Goal: Information Seeking & Learning: Learn about a topic

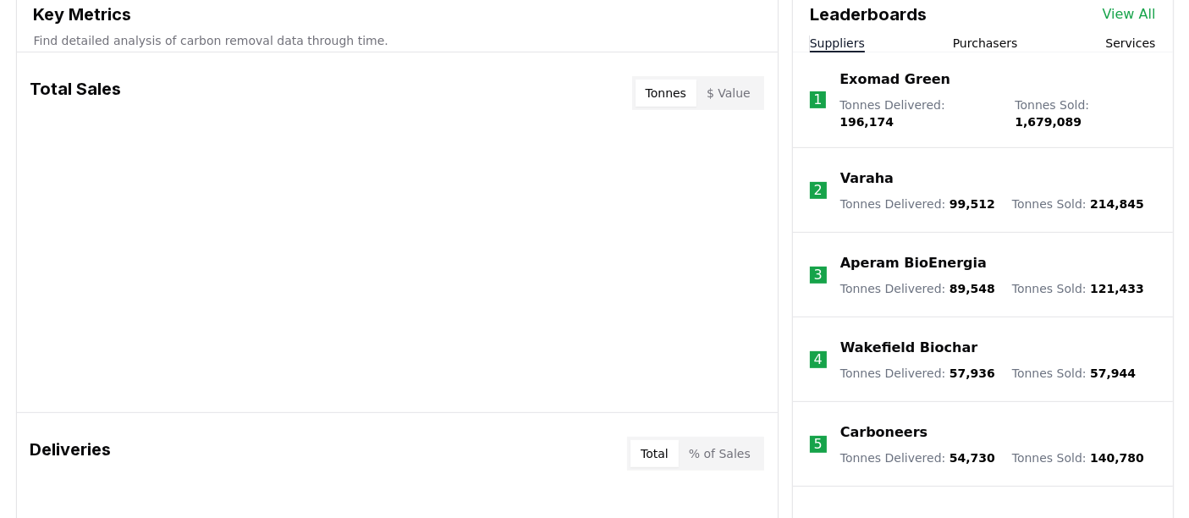
scroll to position [634, 0]
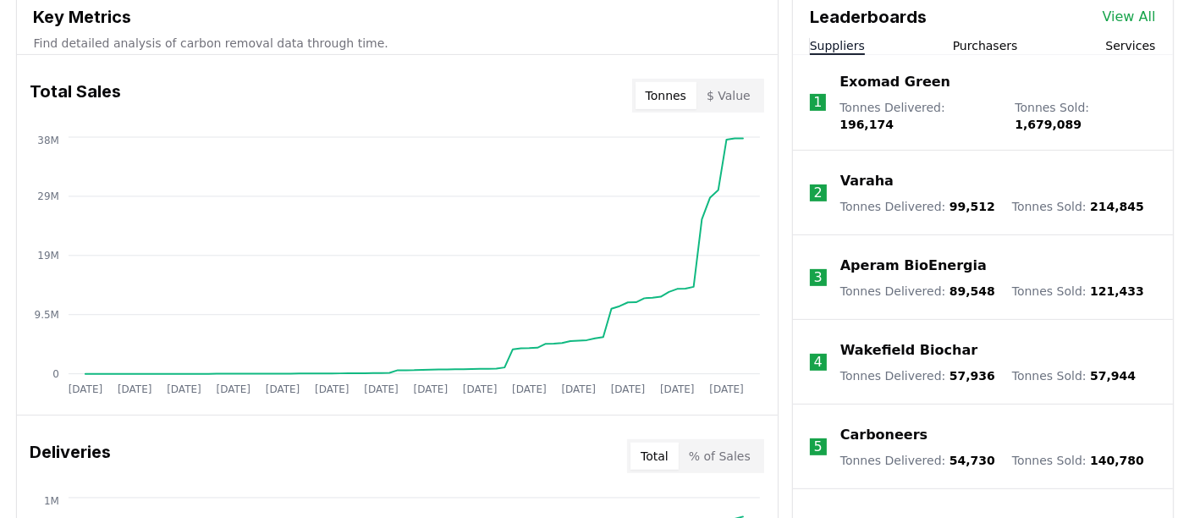
click at [993, 41] on button "Purchasers" at bounding box center [985, 45] width 65 height 17
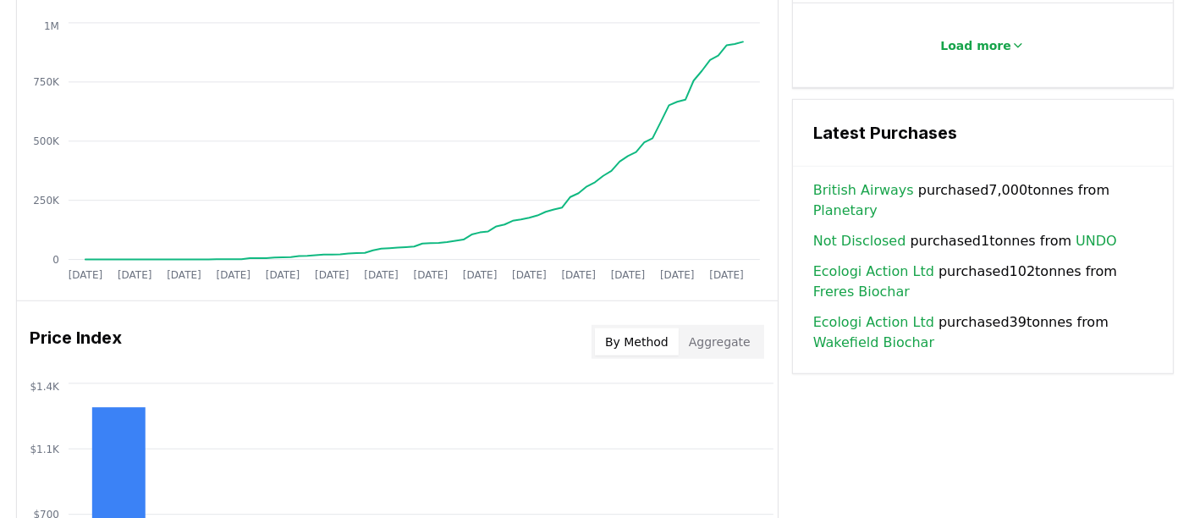
scroll to position [1108, 0]
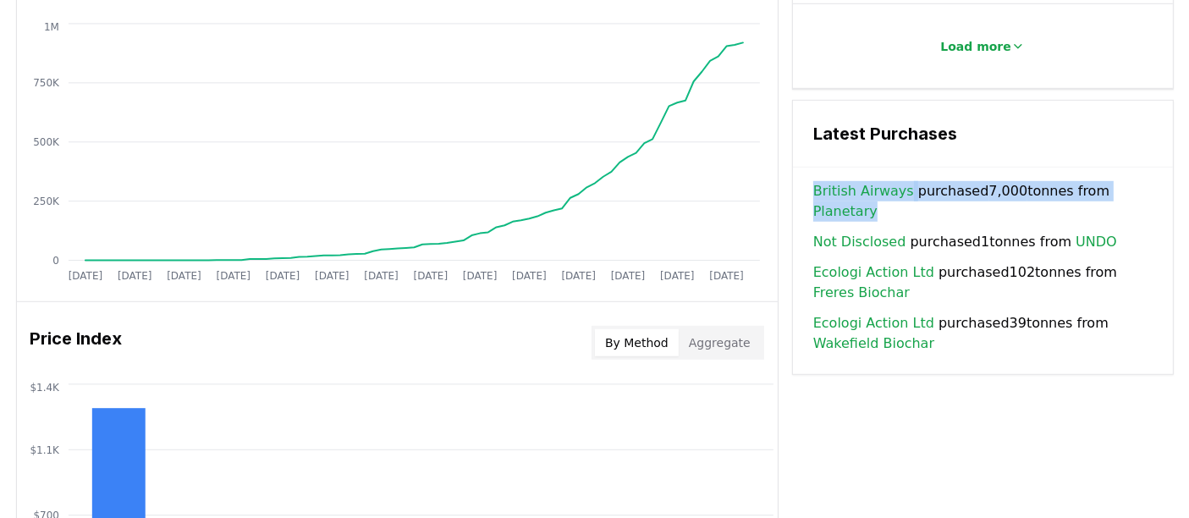
drag, startPoint x: 806, startPoint y: 187, endPoint x: 1144, endPoint y: 184, distance: 337.5
click at [1144, 184] on div "British Airways purchased 7,000 tonnes from Planetary Not Disclosed purchased 1…" at bounding box center [983, 277] width 380 height 193
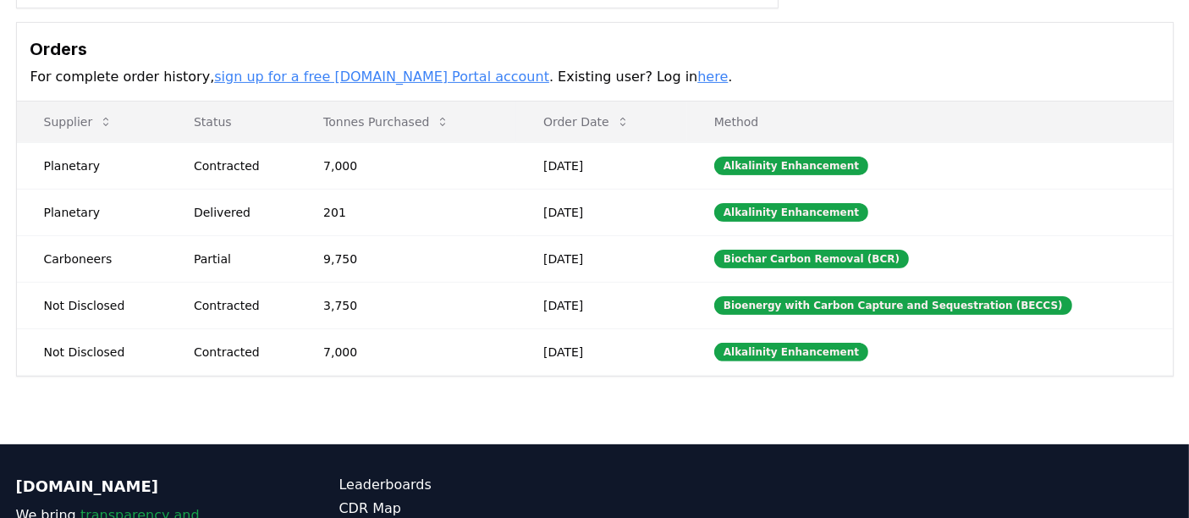
scroll to position [478, 0]
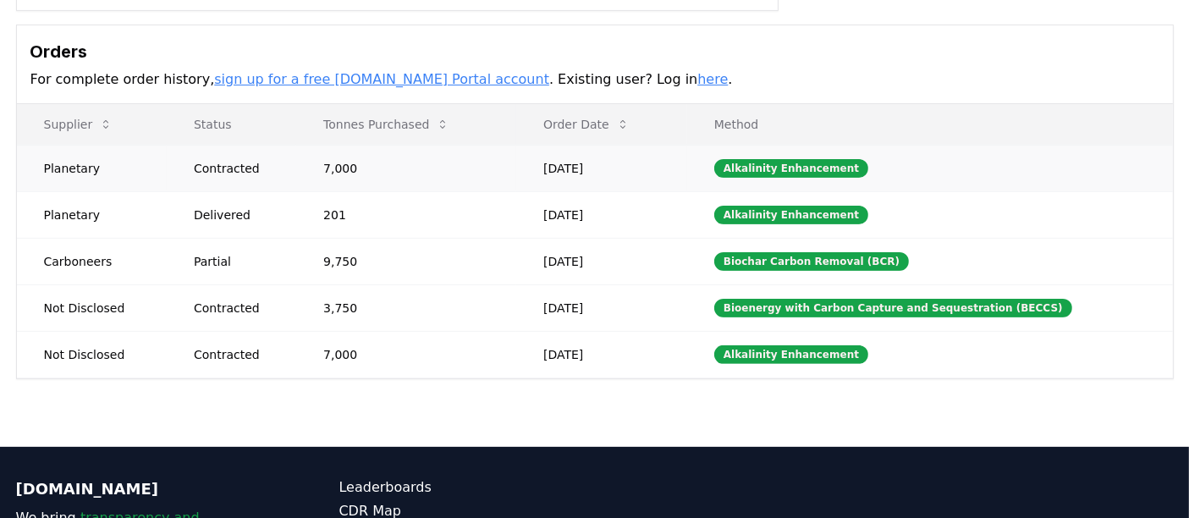
click at [561, 160] on td "[DATE]" at bounding box center [601, 168] width 171 height 47
click at [606, 165] on td "[DATE]" at bounding box center [601, 168] width 171 height 47
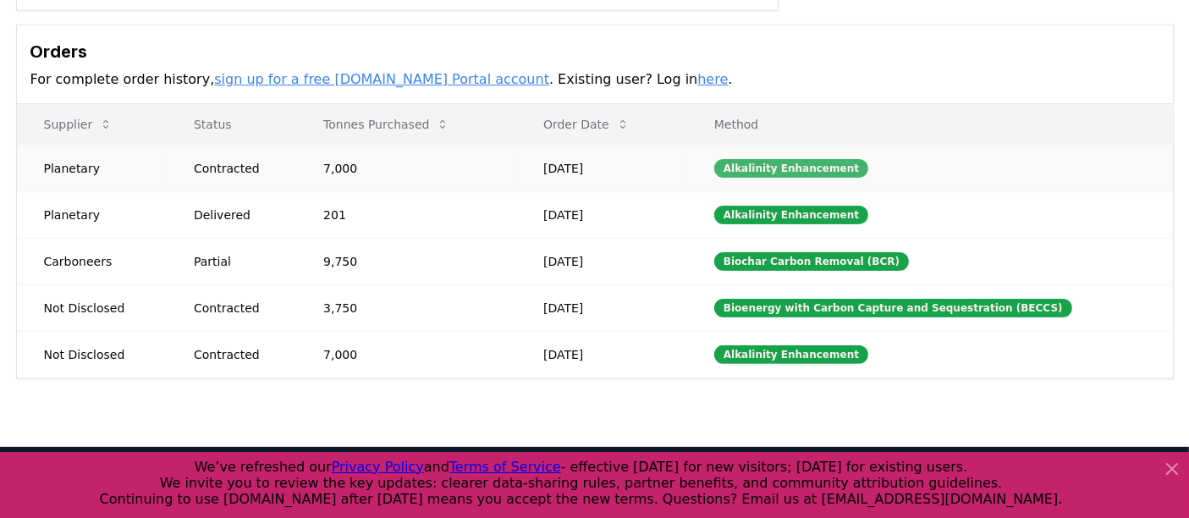
click at [771, 167] on div "Alkalinity Enhancement" at bounding box center [791, 168] width 154 height 19
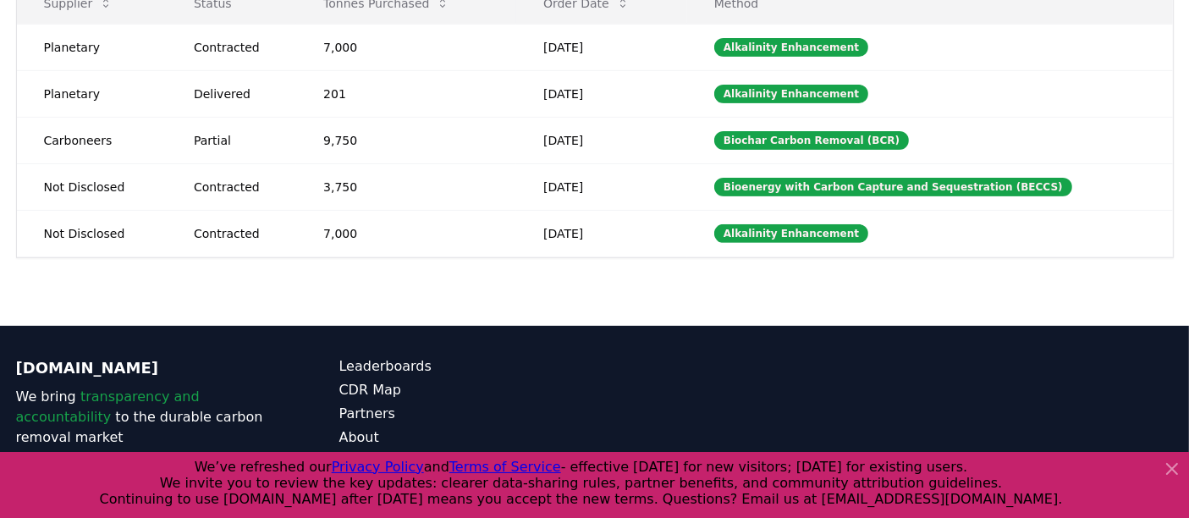
click at [1177, 465] on icon at bounding box center [1171, 469] width 20 height 20
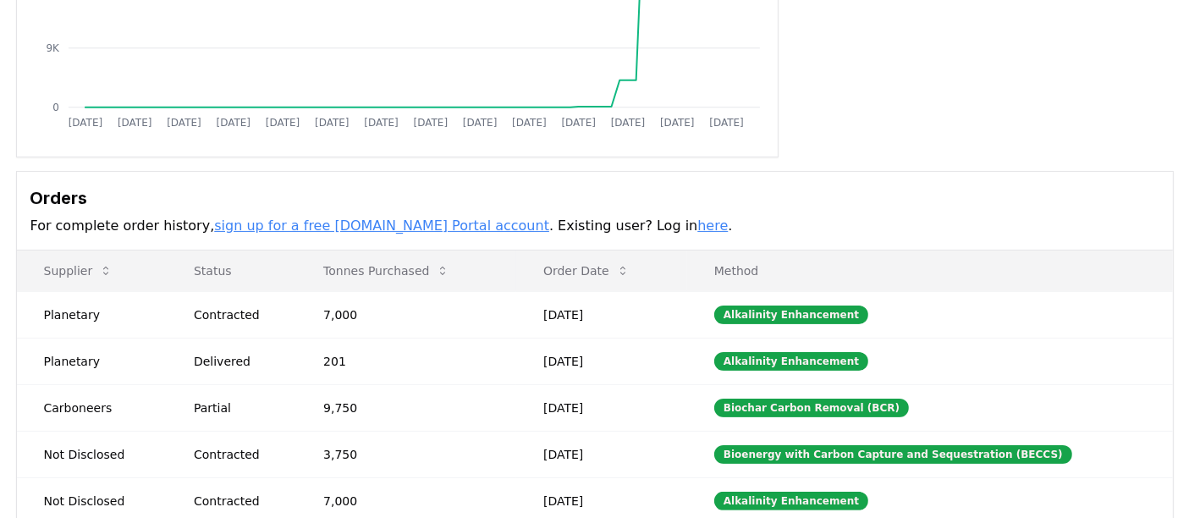
scroll to position [0, 0]
